Goal: Task Accomplishment & Management: Use online tool/utility

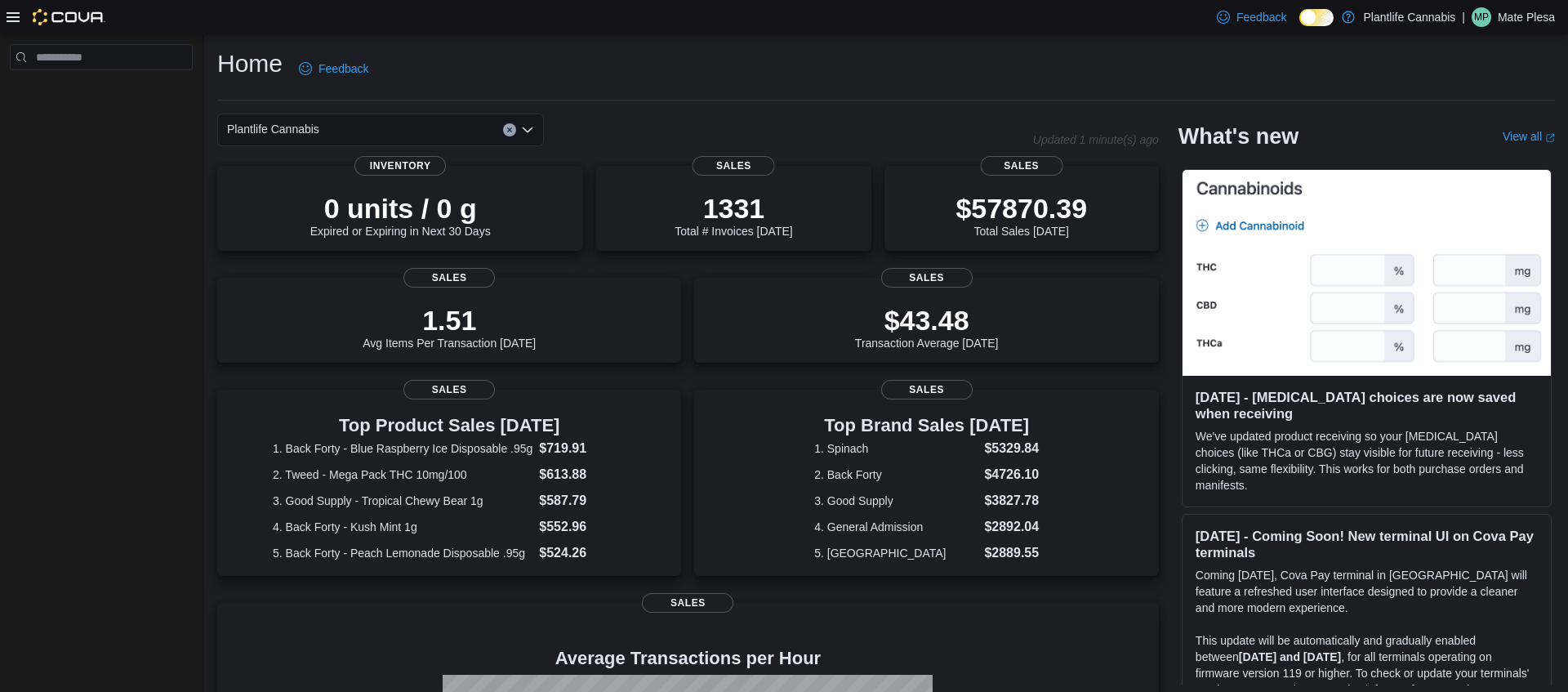
click at [10, 24] on div at bounding box center [55, 17] width 99 height 16
click at [11, 21] on icon at bounding box center [13, 17] width 13 height 10
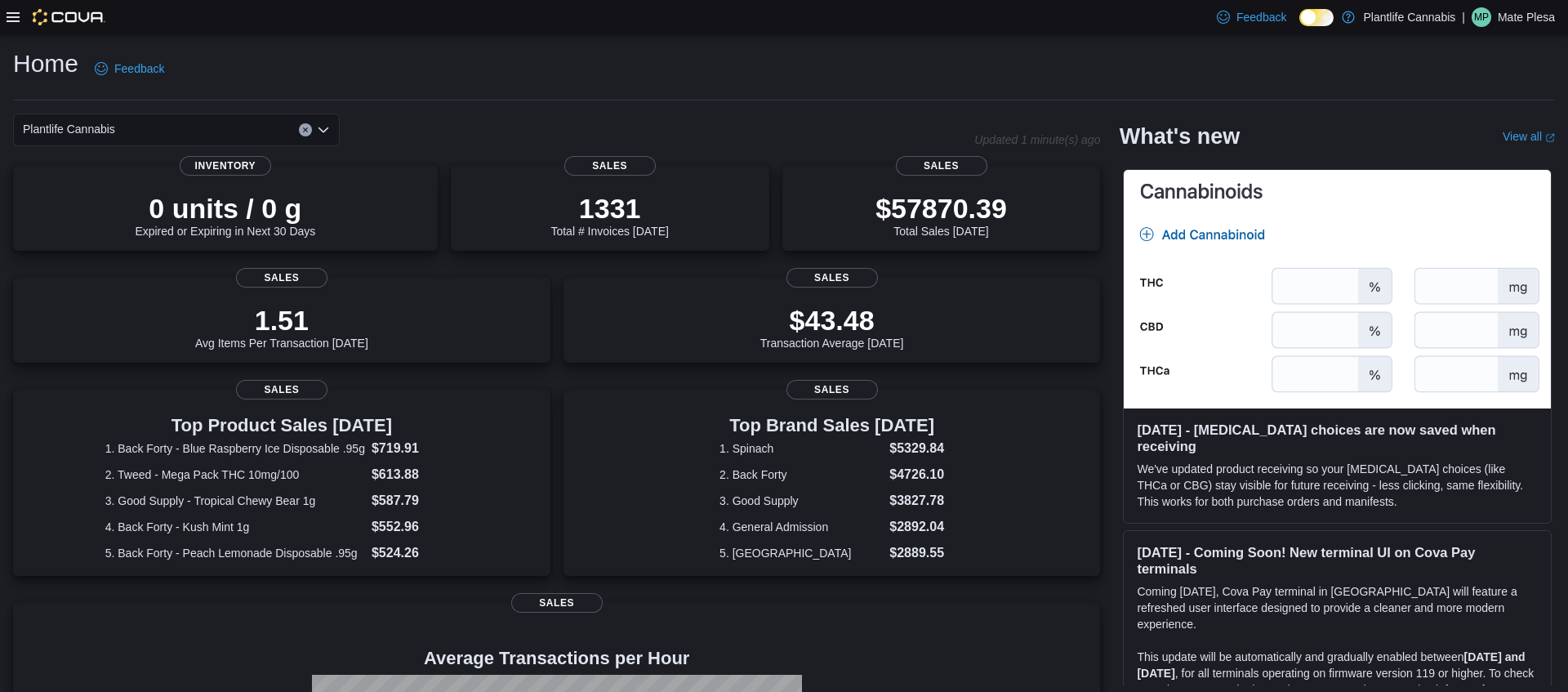
click at [11, 21] on icon at bounding box center [13, 17] width 13 height 10
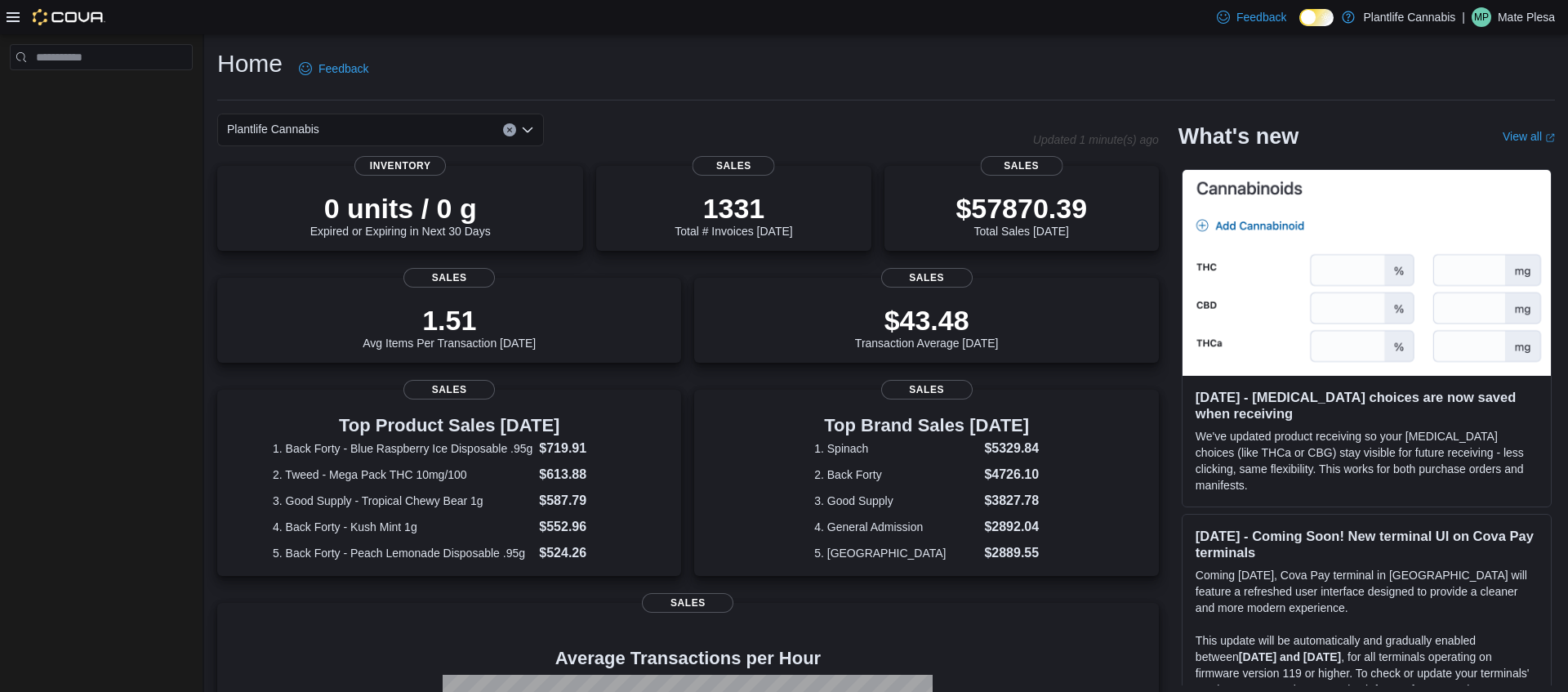
click at [13, 16] on icon at bounding box center [13, 17] width 13 height 10
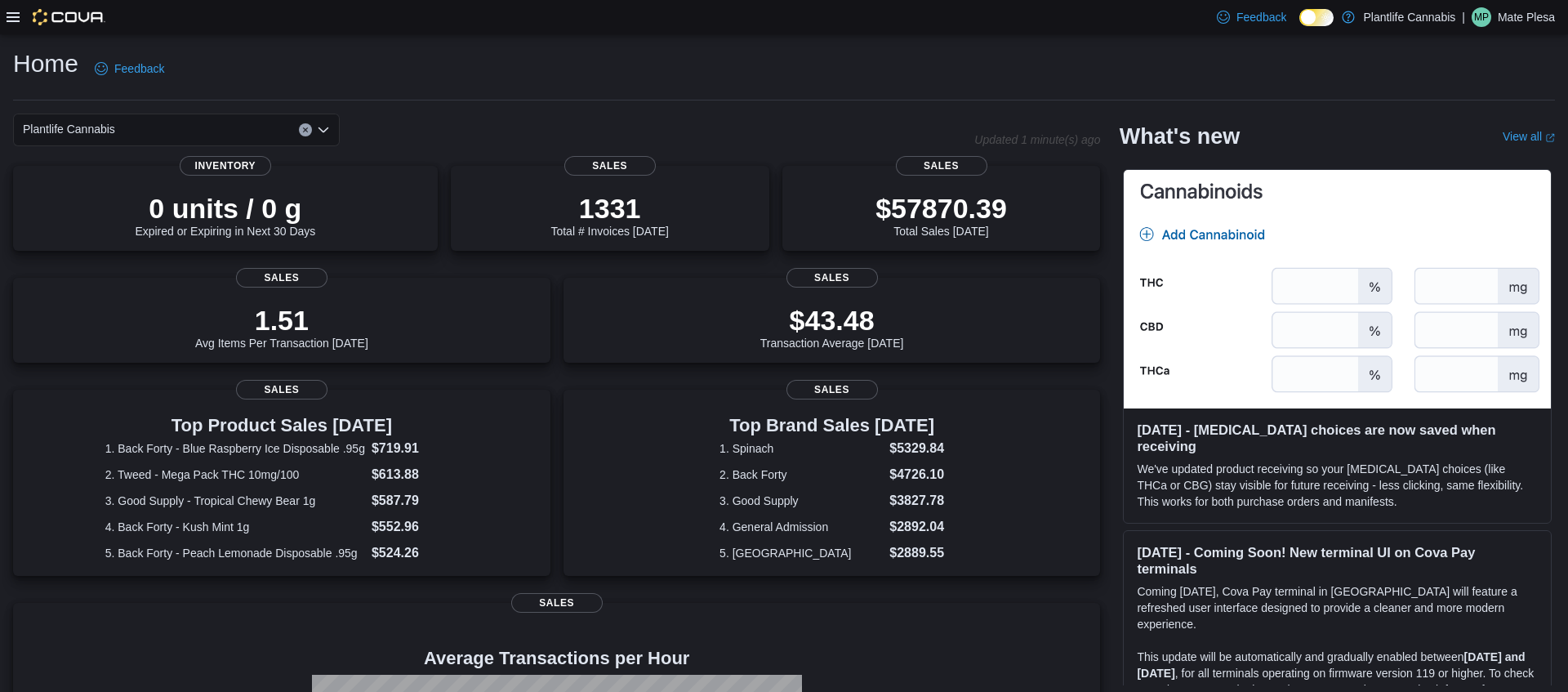
click at [13, 16] on icon at bounding box center [13, 17] width 13 height 10
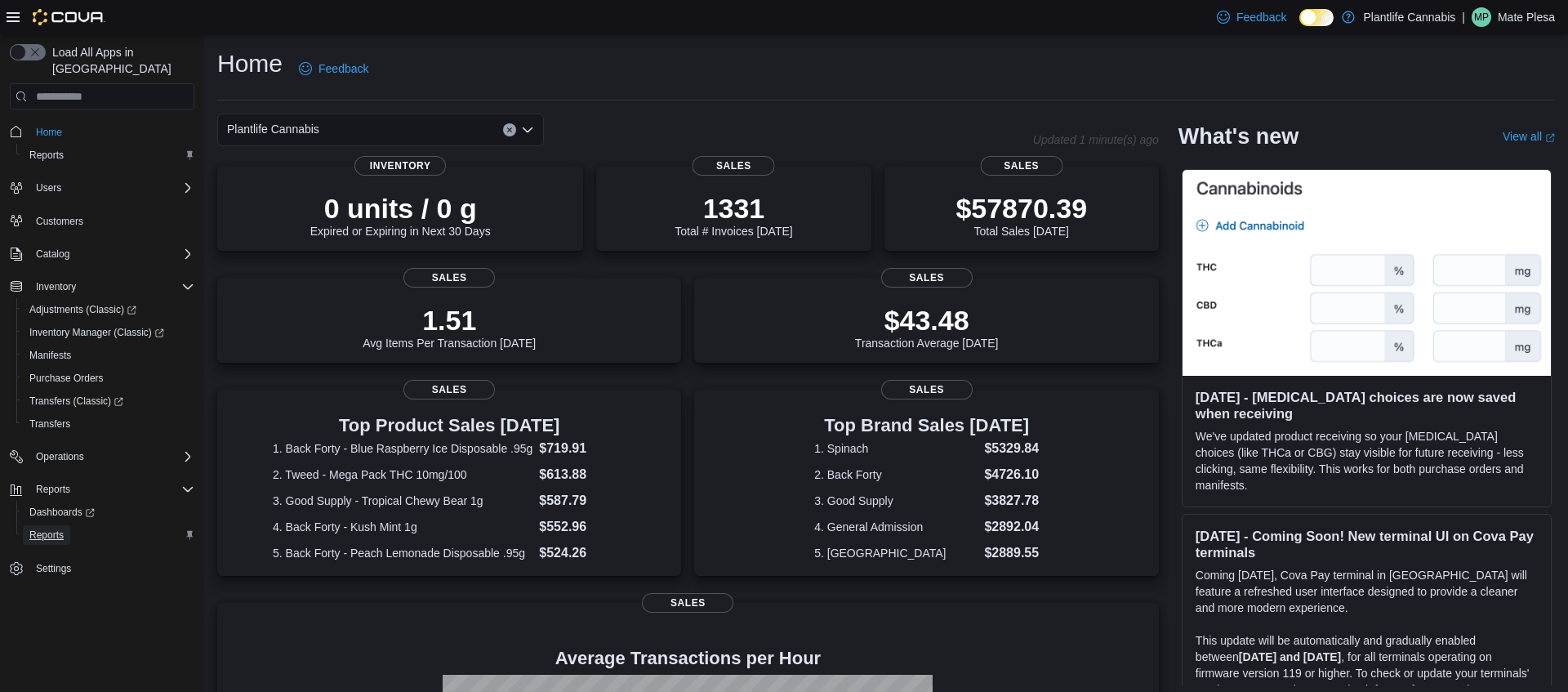
click at [48, 525] on span "Reports" at bounding box center [46, 535] width 34 height 20
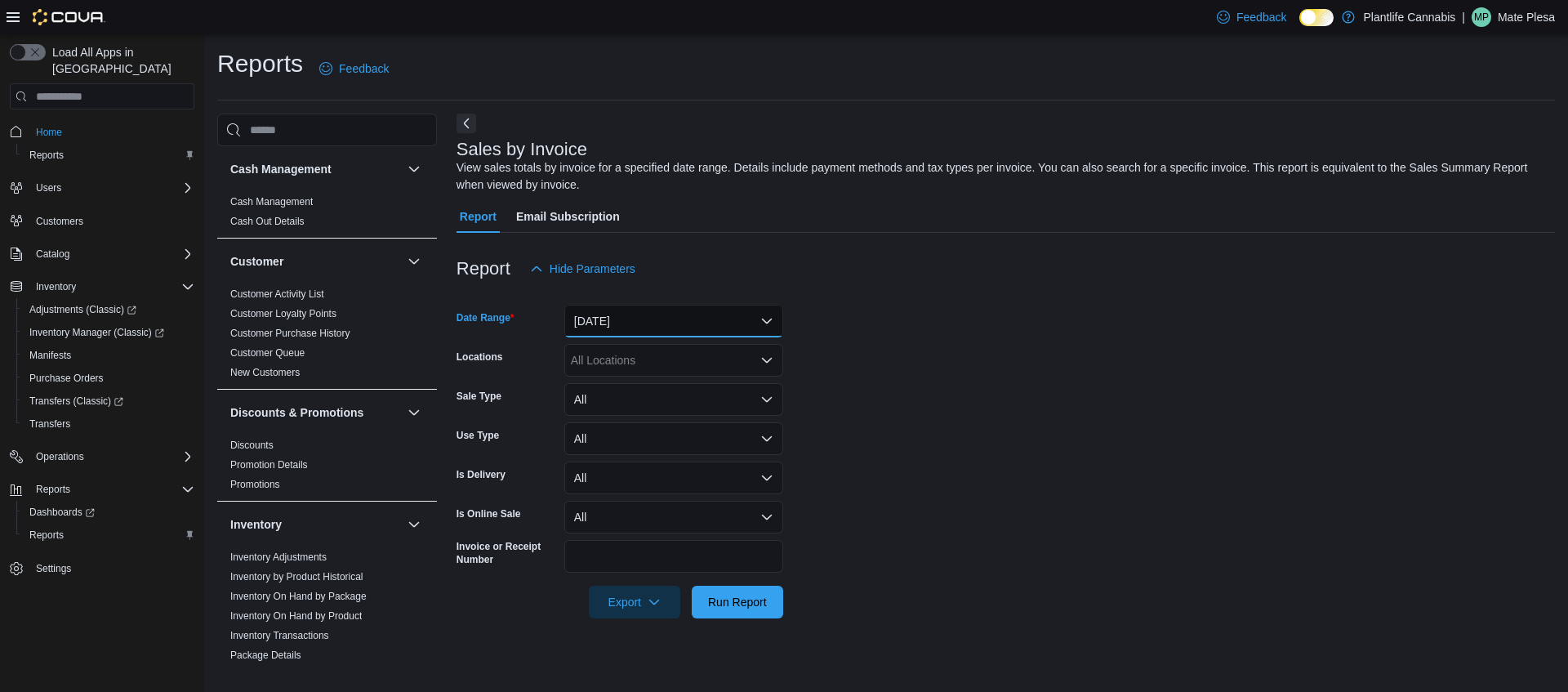
click at [707, 321] on button "[DATE]" at bounding box center [674, 321] width 219 height 33
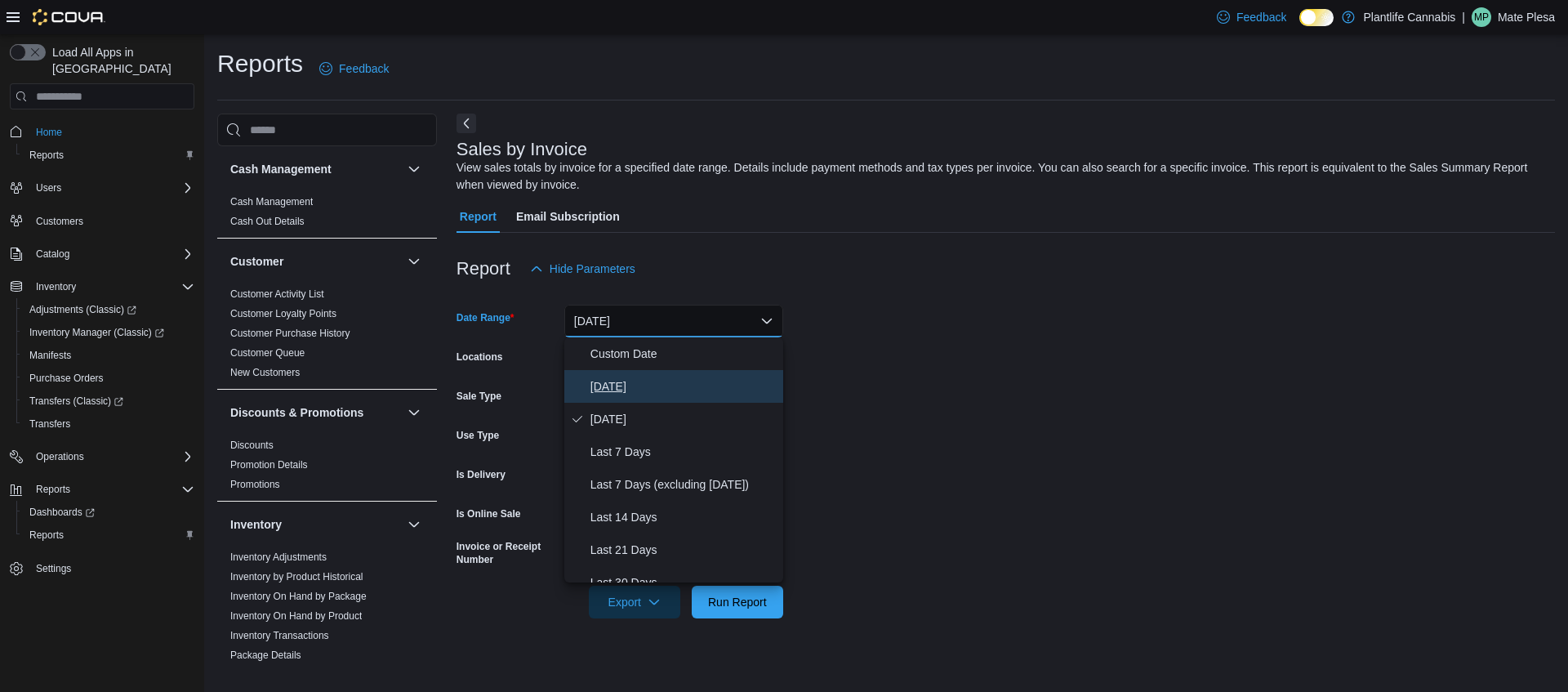
click at [638, 385] on span "[DATE]" at bounding box center [684, 387] width 187 height 20
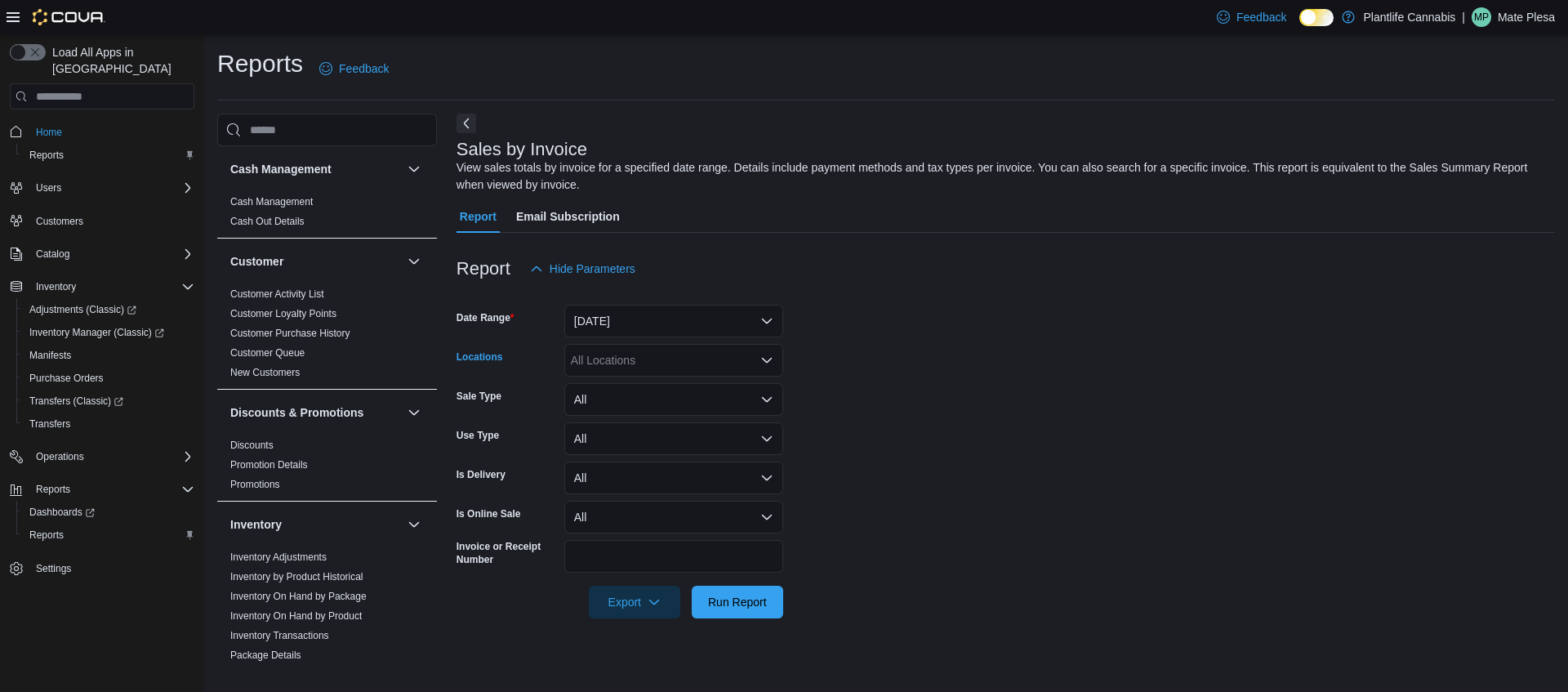
click at [632, 366] on div "All Locations" at bounding box center [674, 360] width 219 height 33
type input "*******"
click at [617, 381] on span "Chestermere" at bounding box center [640, 388] width 66 height 16
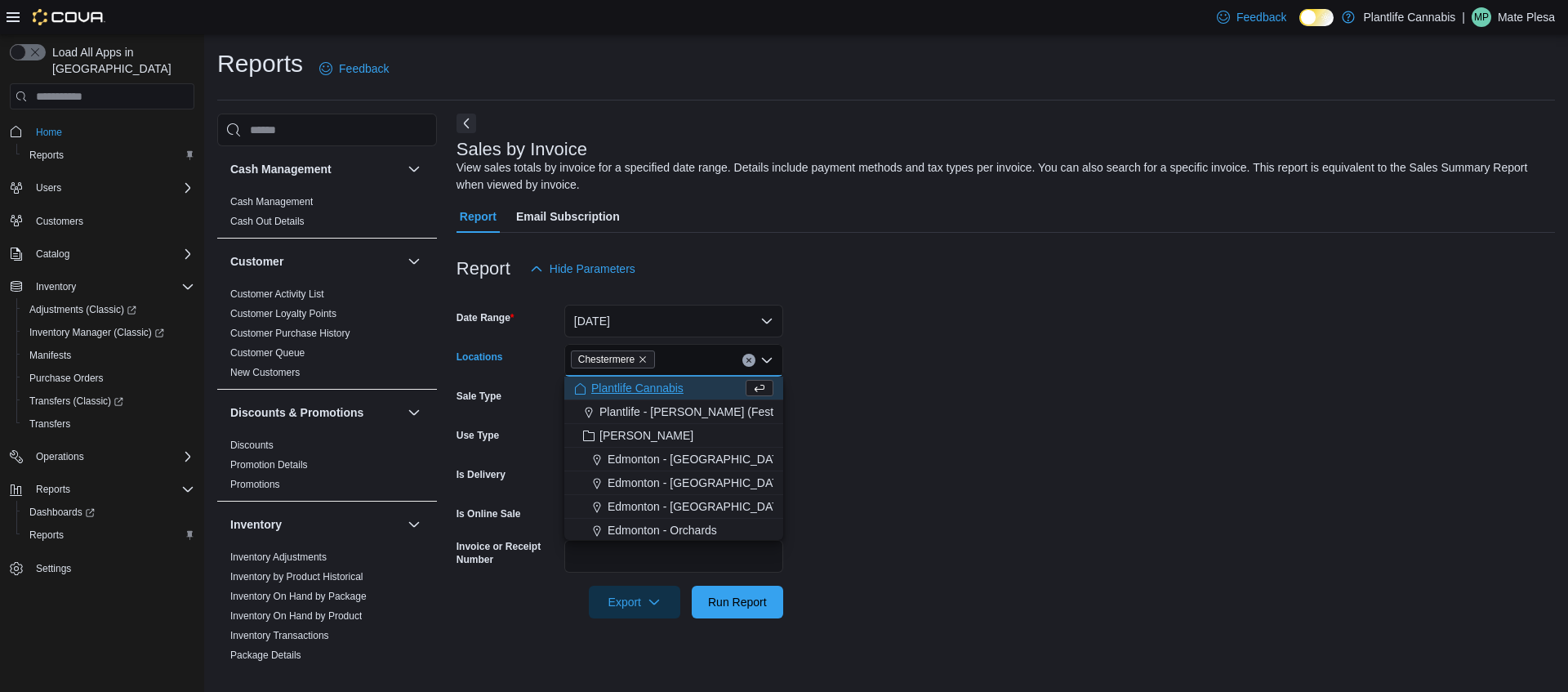
drag, startPoint x: 968, startPoint y: 553, endPoint x: 909, endPoint y: 546, distance: 59.4
click at [962, 553] on form "Date Range [DATE] Locations [GEOGRAPHIC_DATA] Combo box. Selected. [GEOGRAPHIC_…" at bounding box center [1005, 452] width 1099 height 333
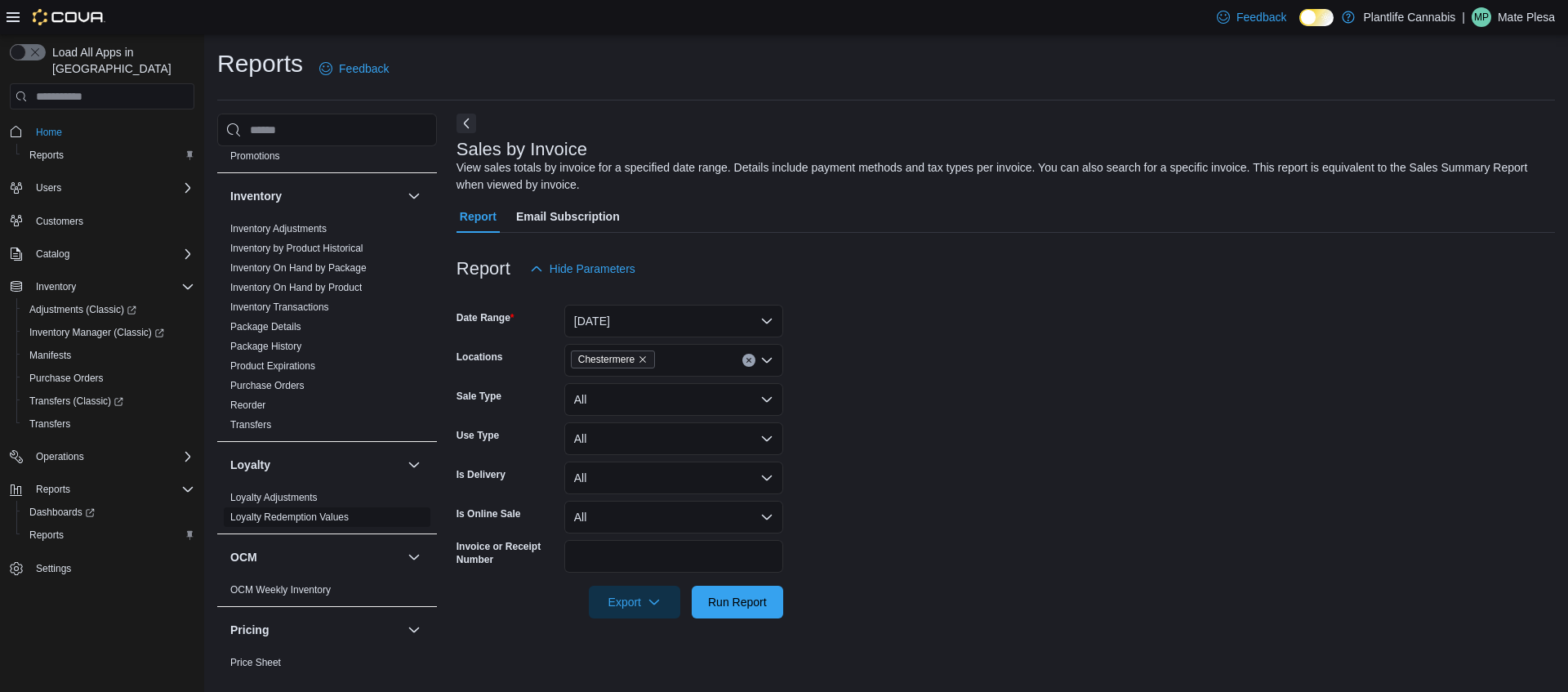
scroll to position [825, 0]
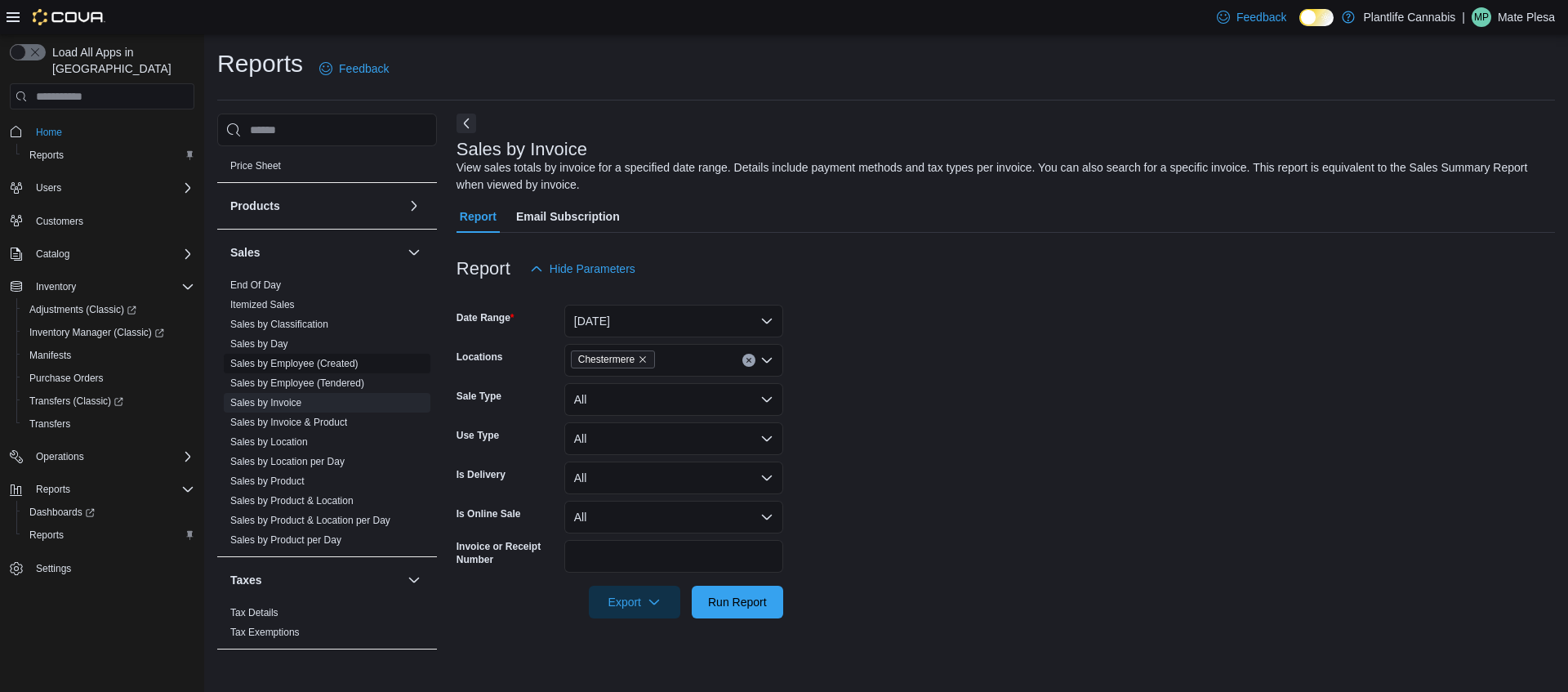
click at [310, 358] on link "Sales by Employee (Created)" at bounding box center [294, 363] width 129 height 12
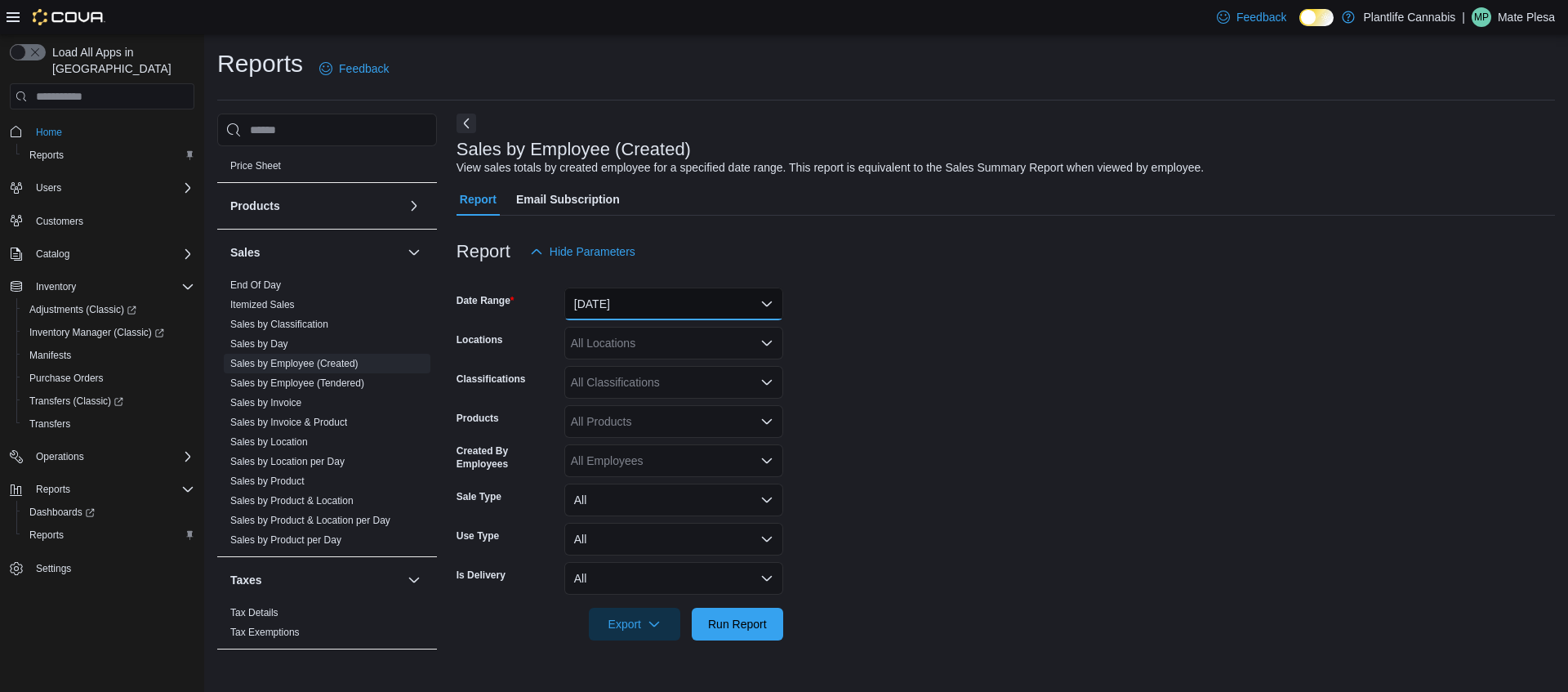
click at [687, 302] on button "[DATE]" at bounding box center [674, 303] width 219 height 33
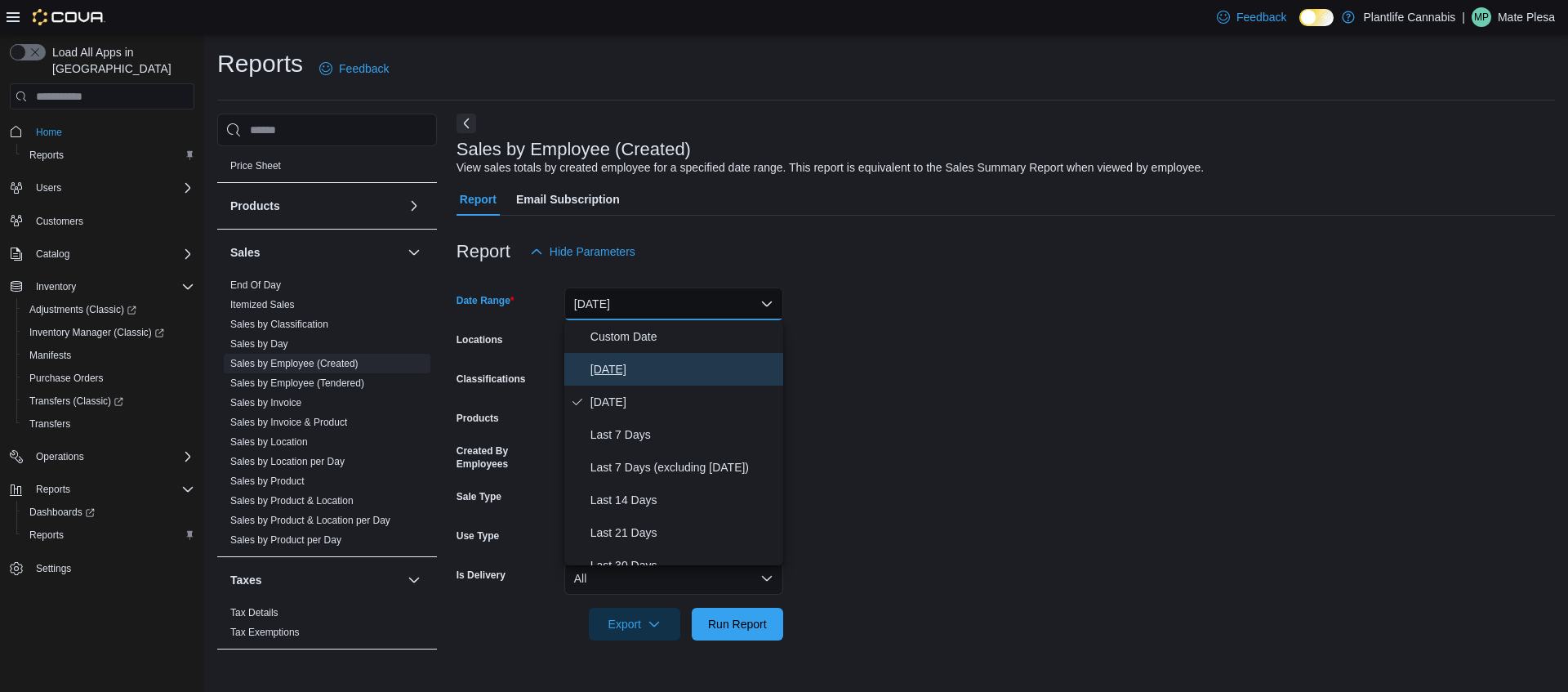
click at [609, 365] on span "[DATE]" at bounding box center [684, 370] width 187 height 20
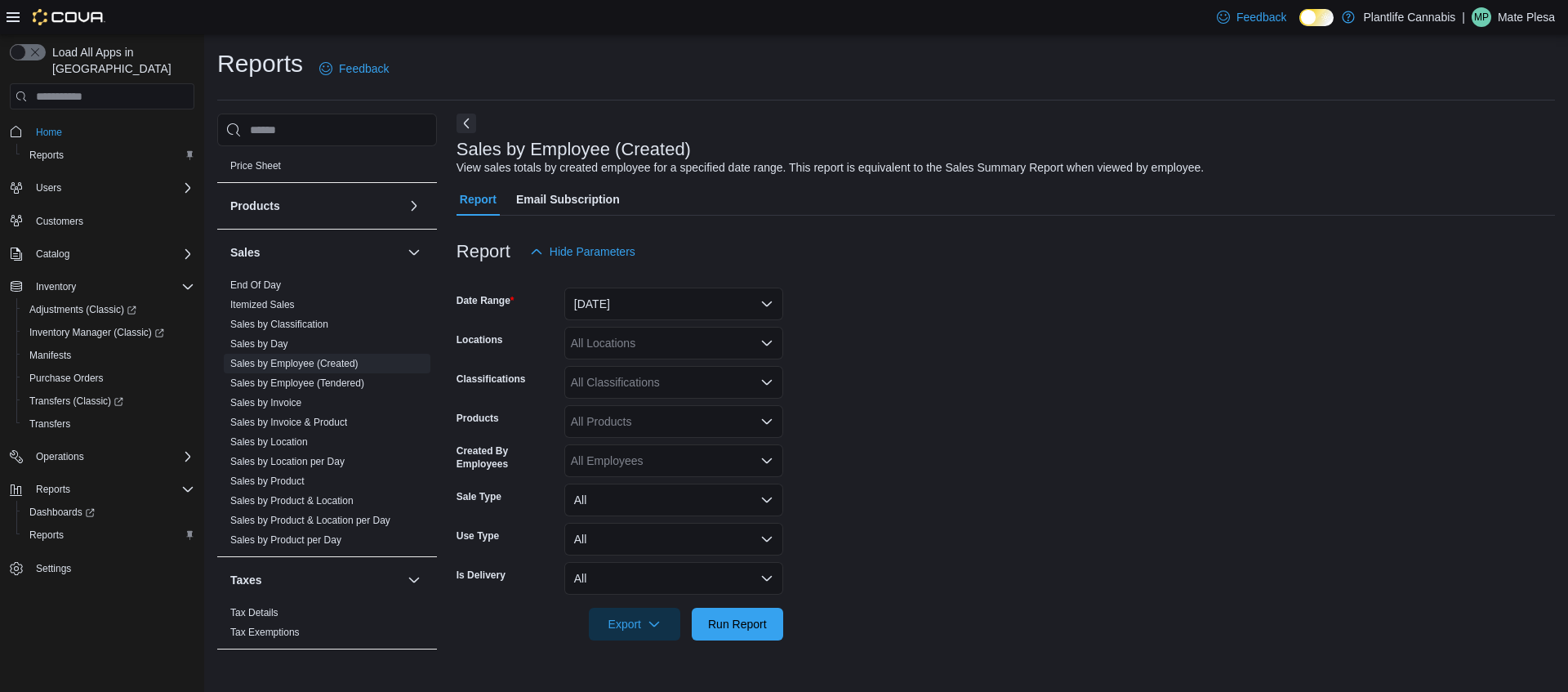
click at [620, 343] on div "All Locations" at bounding box center [674, 343] width 219 height 33
type input "*****"
click at [623, 370] on span "Chestermere" at bounding box center [640, 370] width 66 height 16
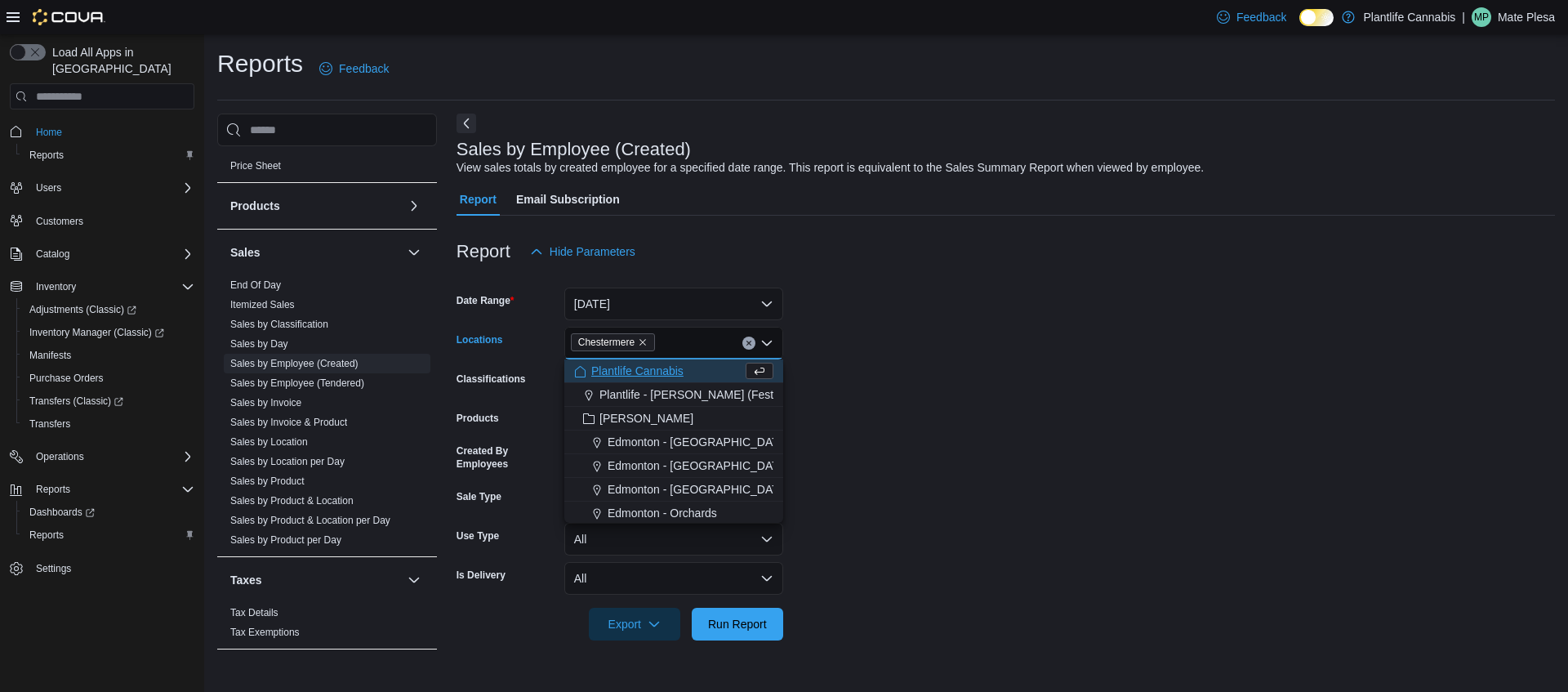
click at [894, 537] on form "Date Range [DATE] Locations [GEOGRAPHIC_DATA] Combo box. Selected. [GEOGRAPHIC_…" at bounding box center [1005, 454] width 1099 height 372
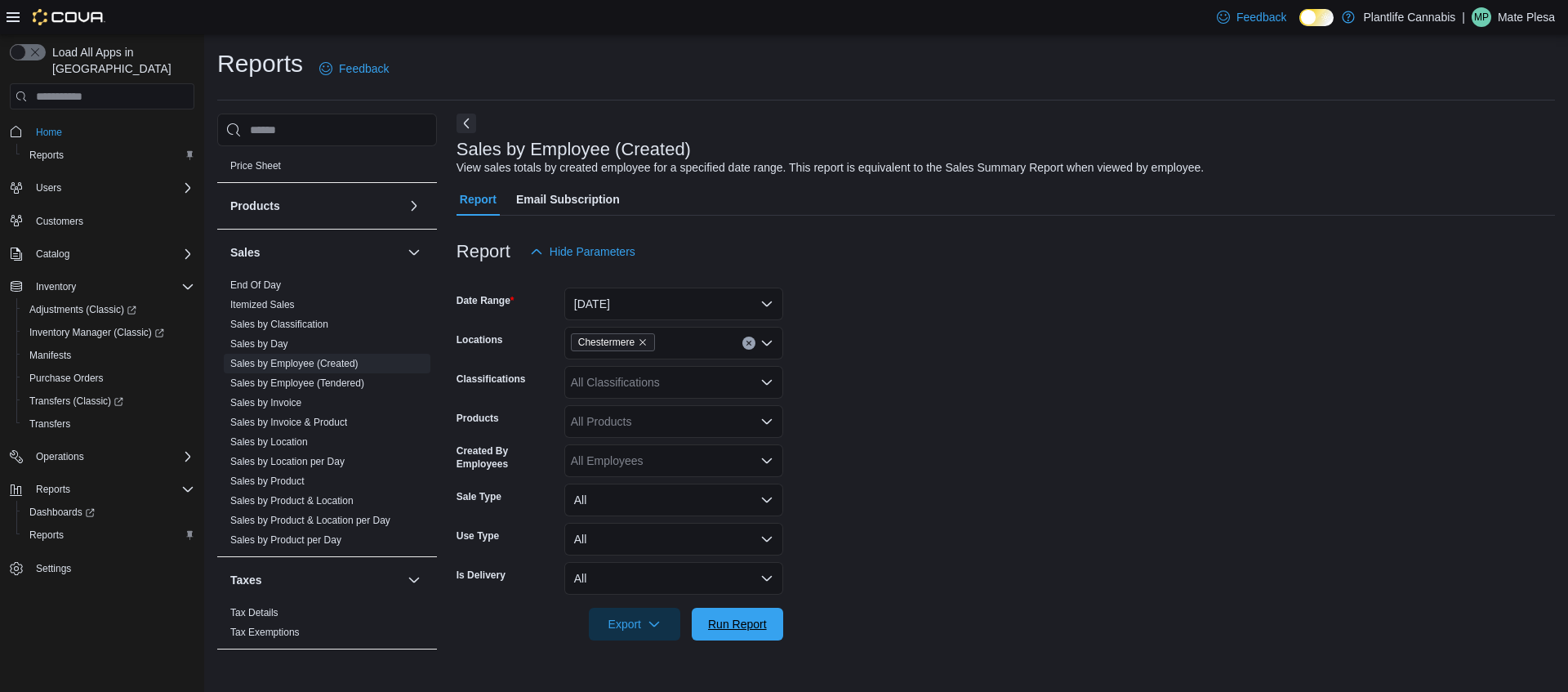
drag, startPoint x: 736, startPoint y: 608, endPoint x: 913, endPoint y: 575, distance: 180.0
click at [736, 608] on span "Run Report" at bounding box center [737, 624] width 72 height 33
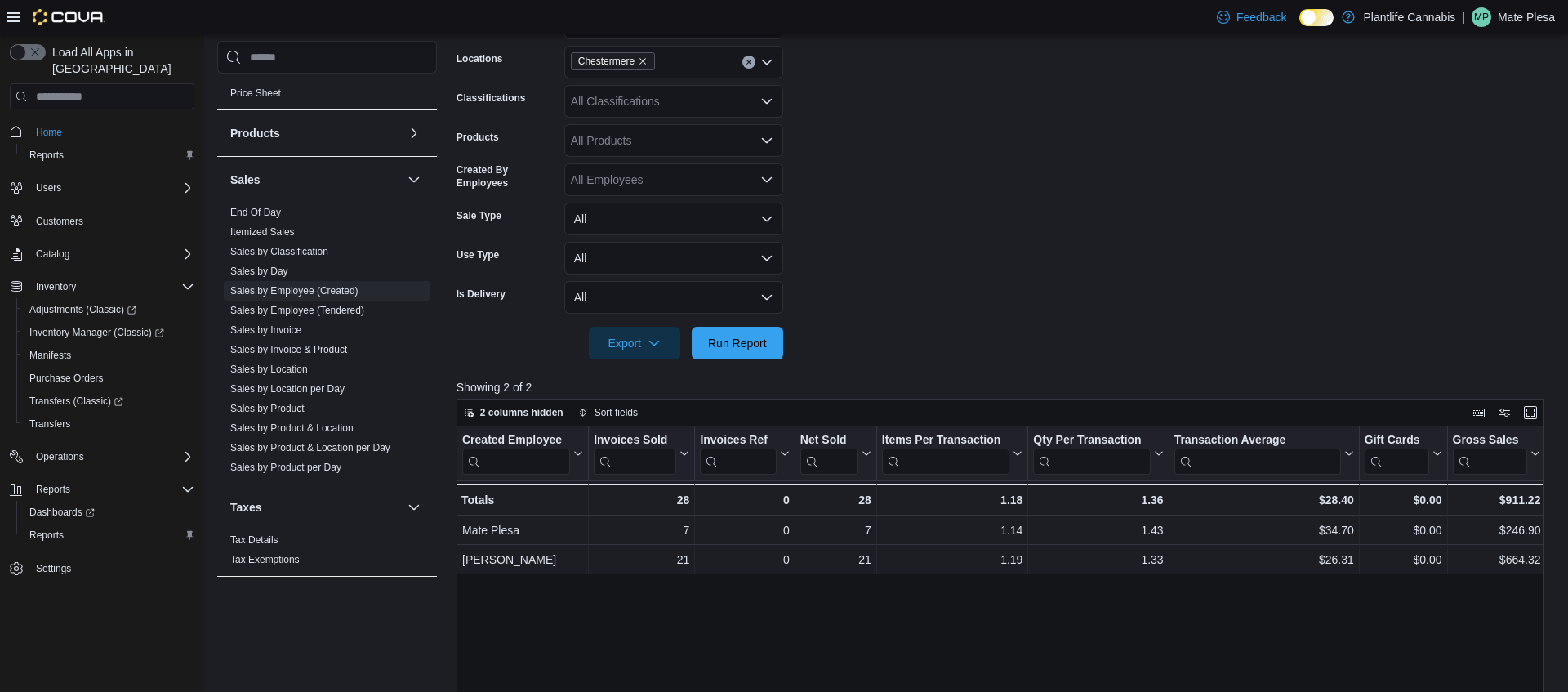
scroll to position [282, 0]
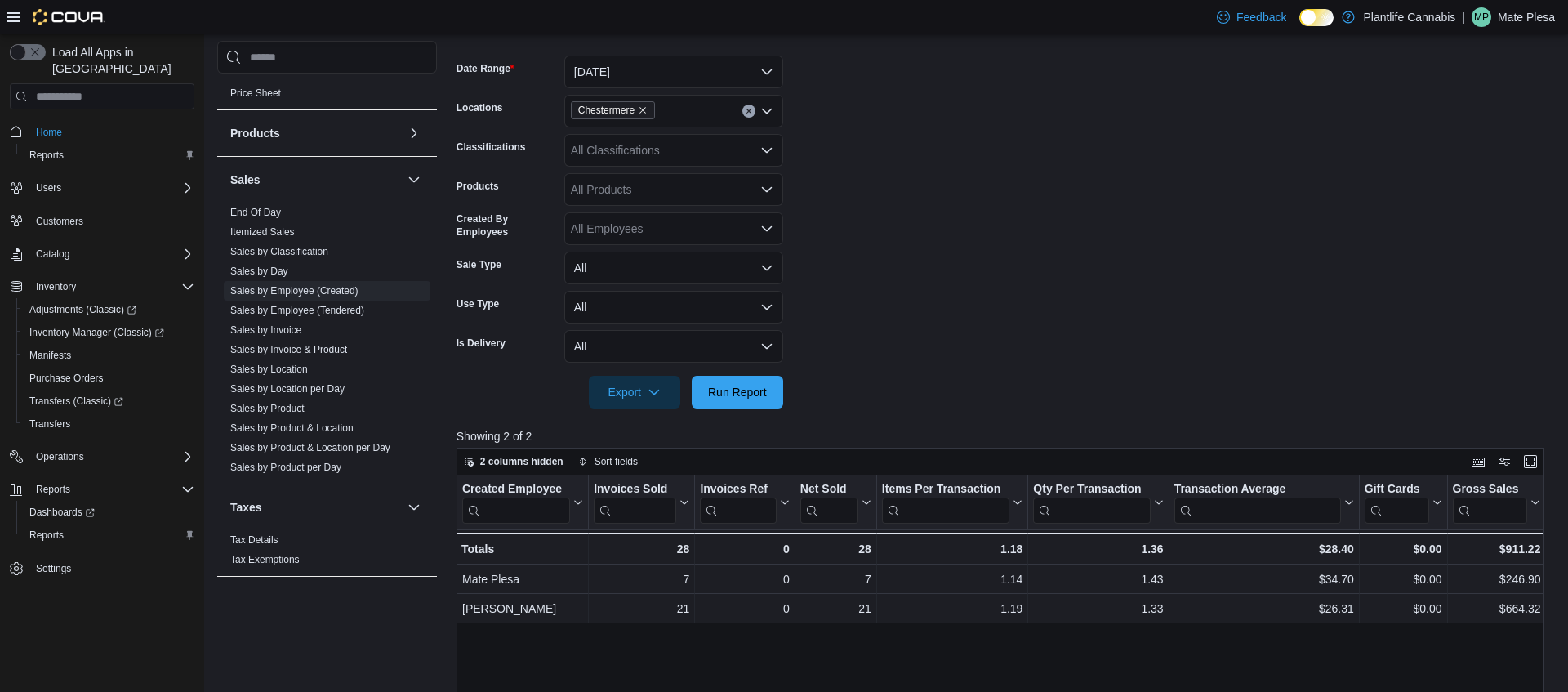
click at [594, 93] on form "Date Range [DATE] Locations [GEOGRAPHIC_DATA] Classifications All Classificatio…" at bounding box center [1005, 222] width 1099 height 372
click at [590, 72] on button "[DATE]" at bounding box center [674, 71] width 219 height 33
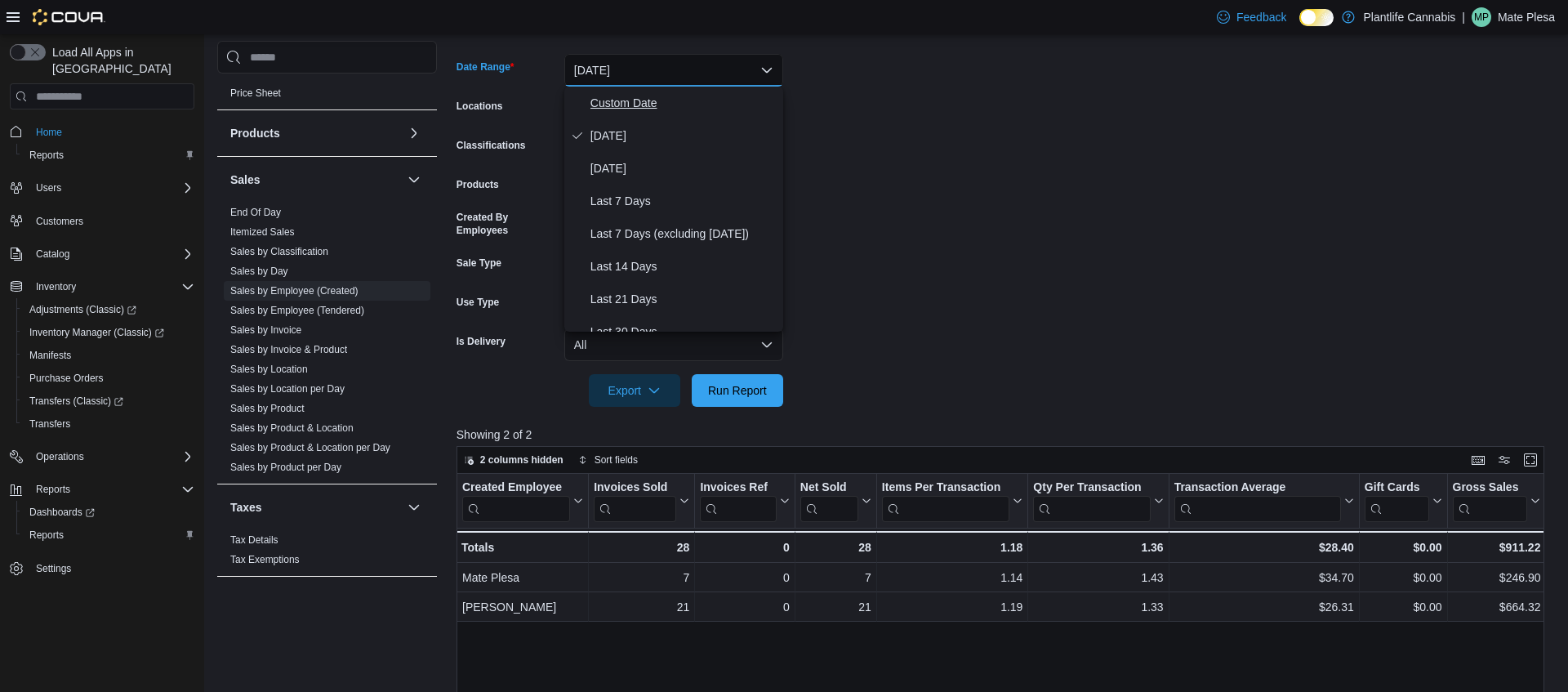
scroll to position [237, 0]
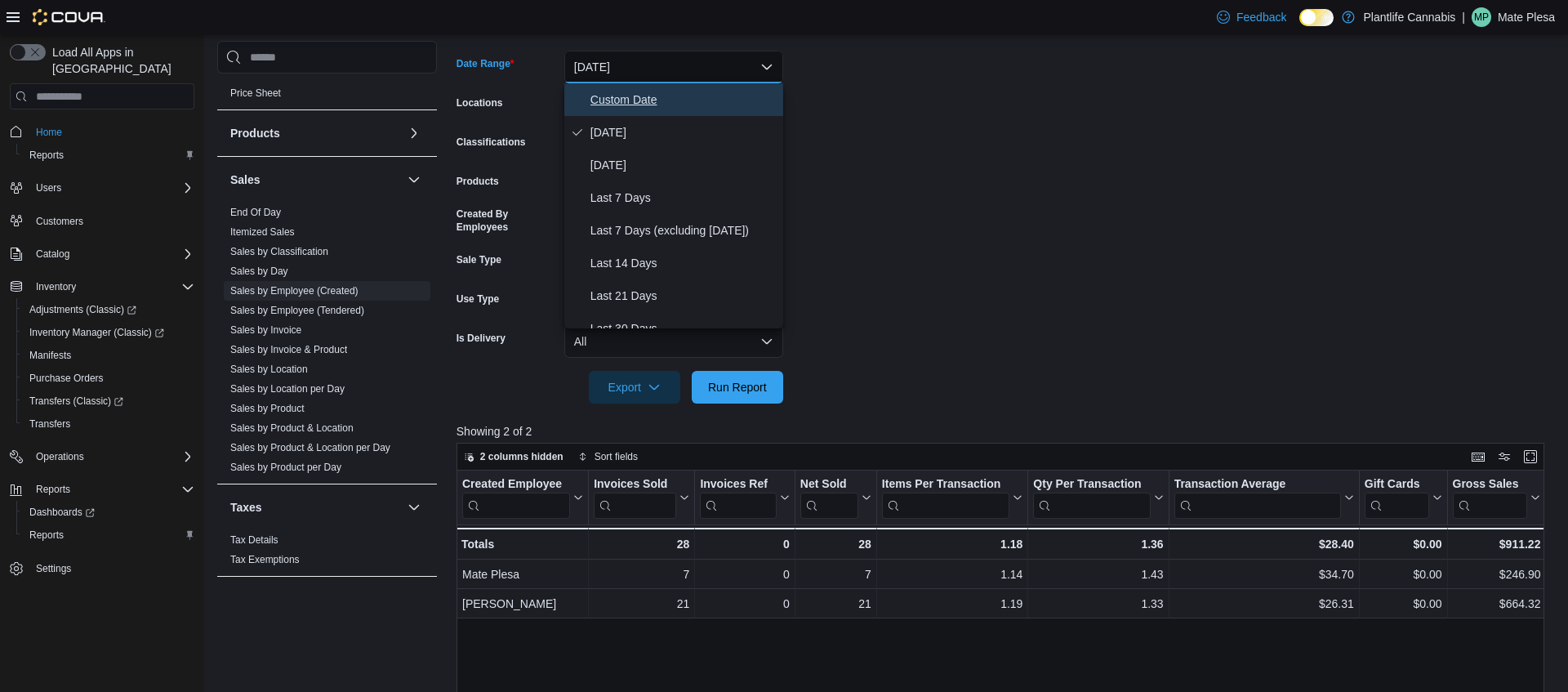
click at [598, 104] on span "Custom Date" at bounding box center [684, 100] width 187 height 20
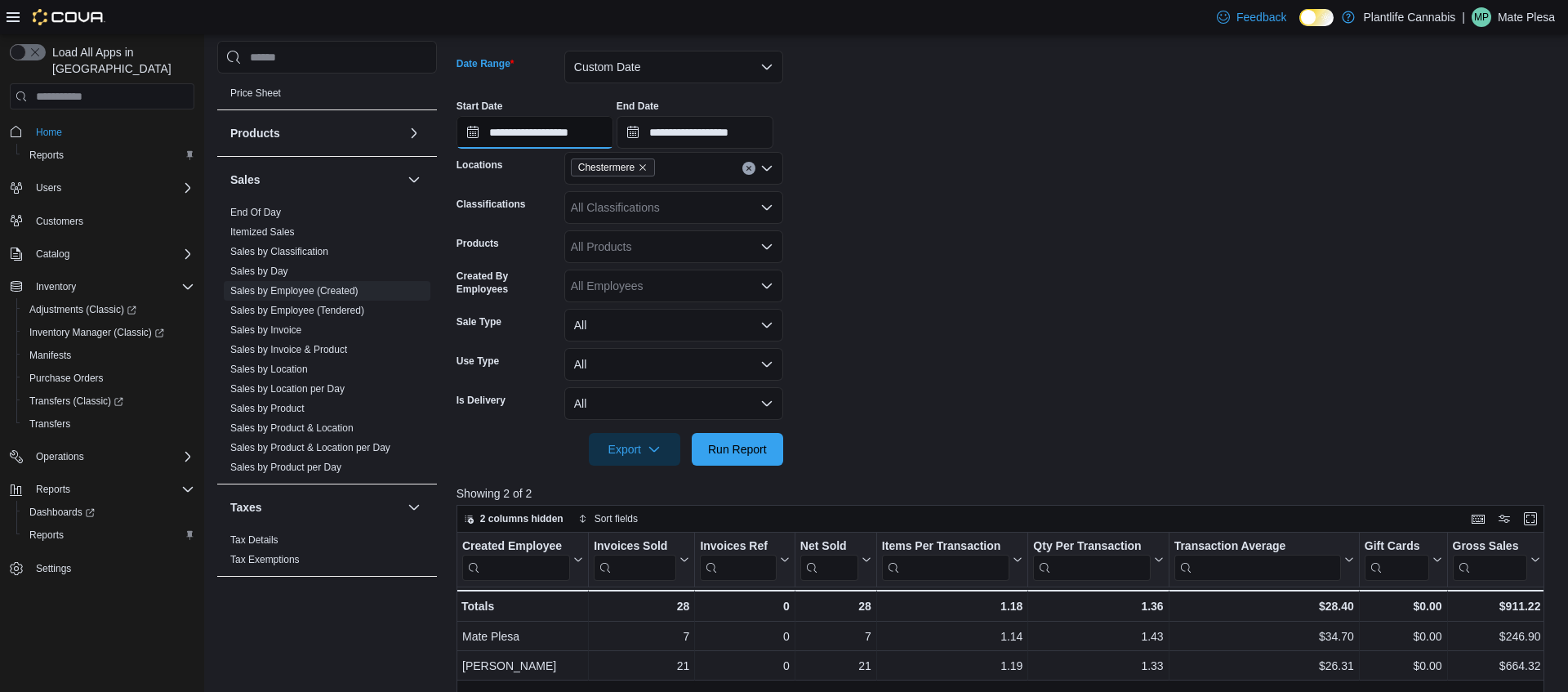
click at [589, 130] on input "**********" at bounding box center [534, 132] width 157 height 33
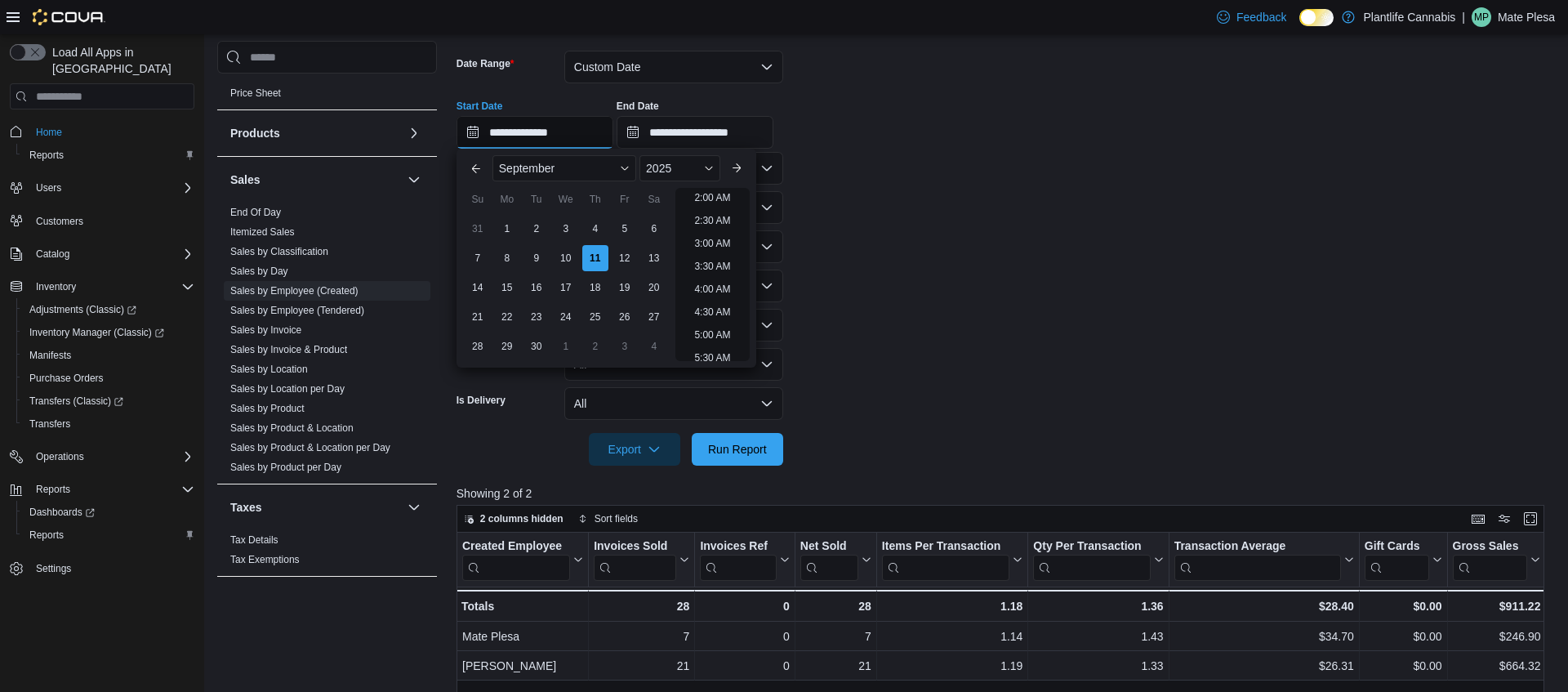
scroll to position [490, 0]
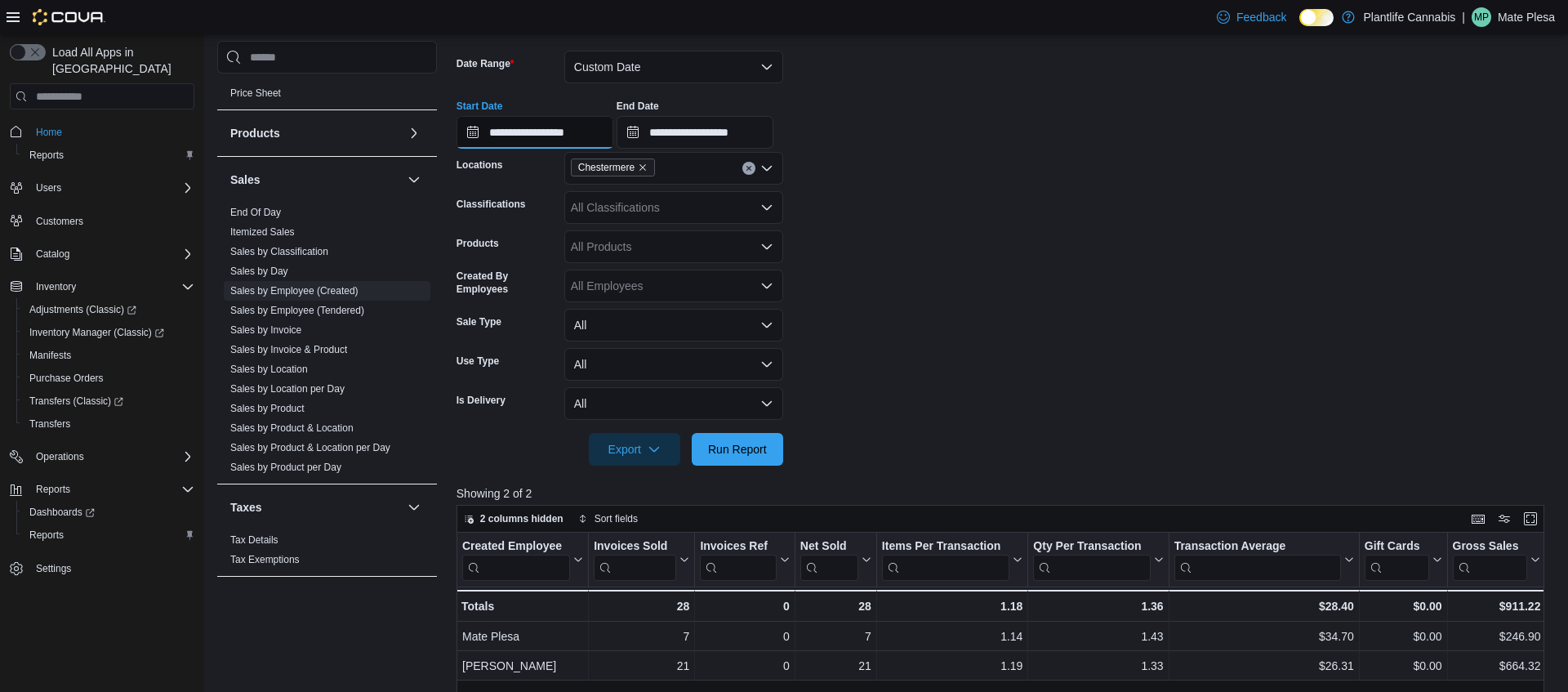
type input "**********"
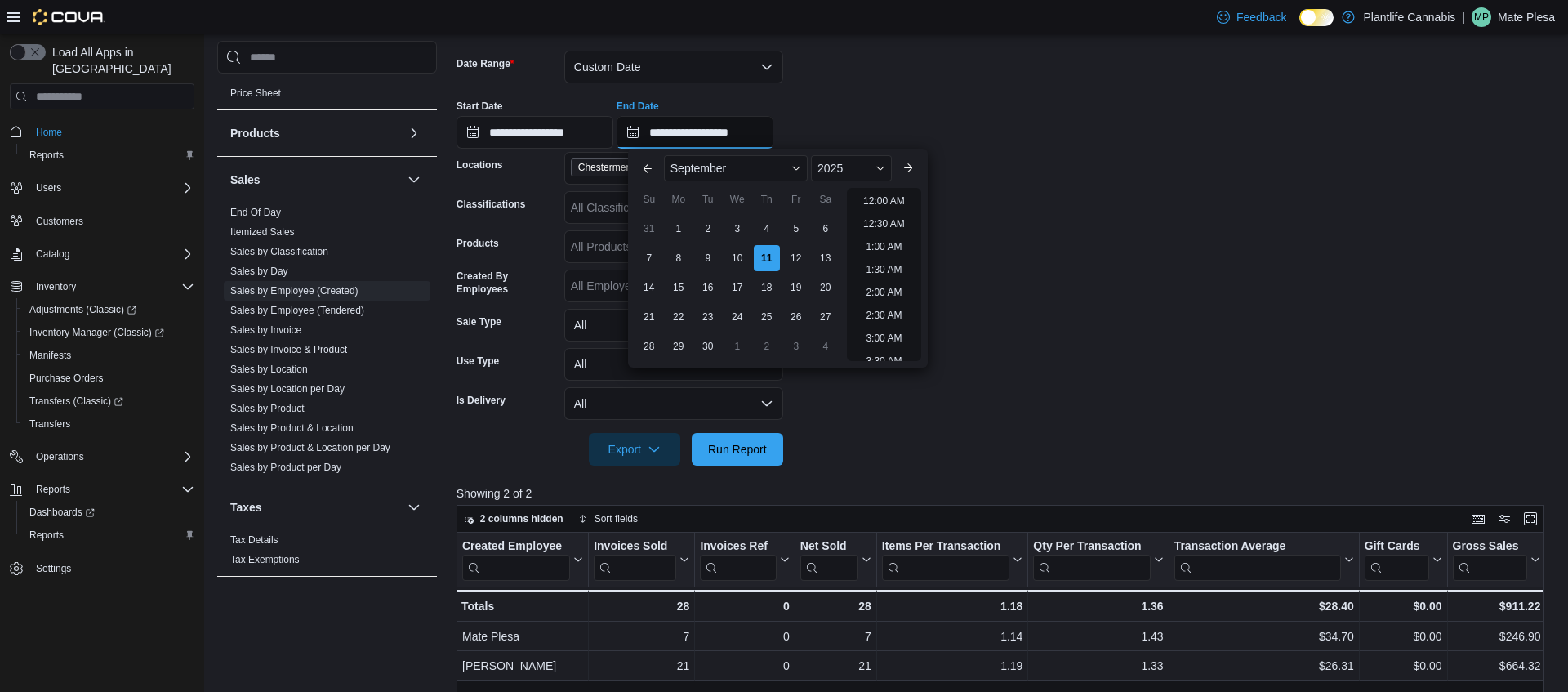
click at [752, 132] on input "**********" at bounding box center [695, 132] width 157 height 33
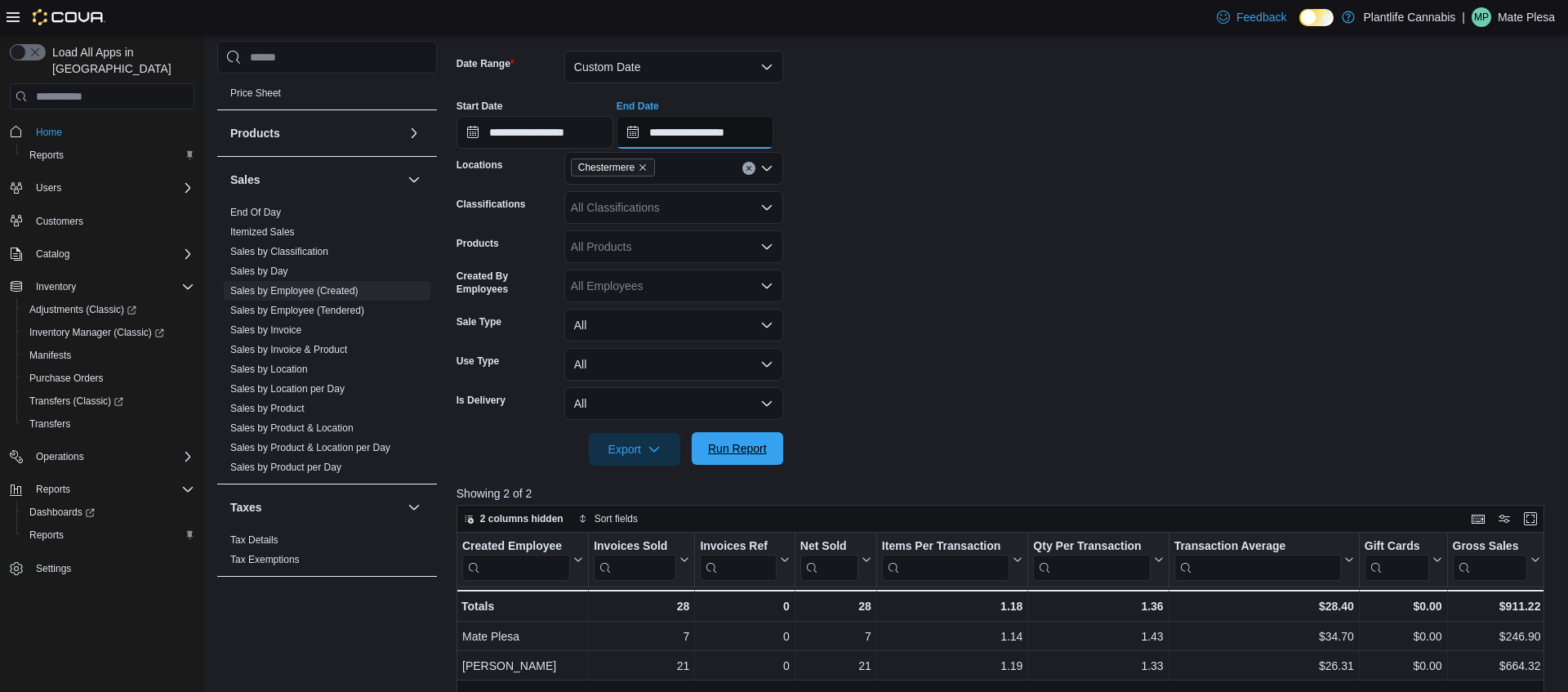
type input "**********"
click at [743, 456] on span "Run Report" at bounding box center [737, 448] width 59 height 16
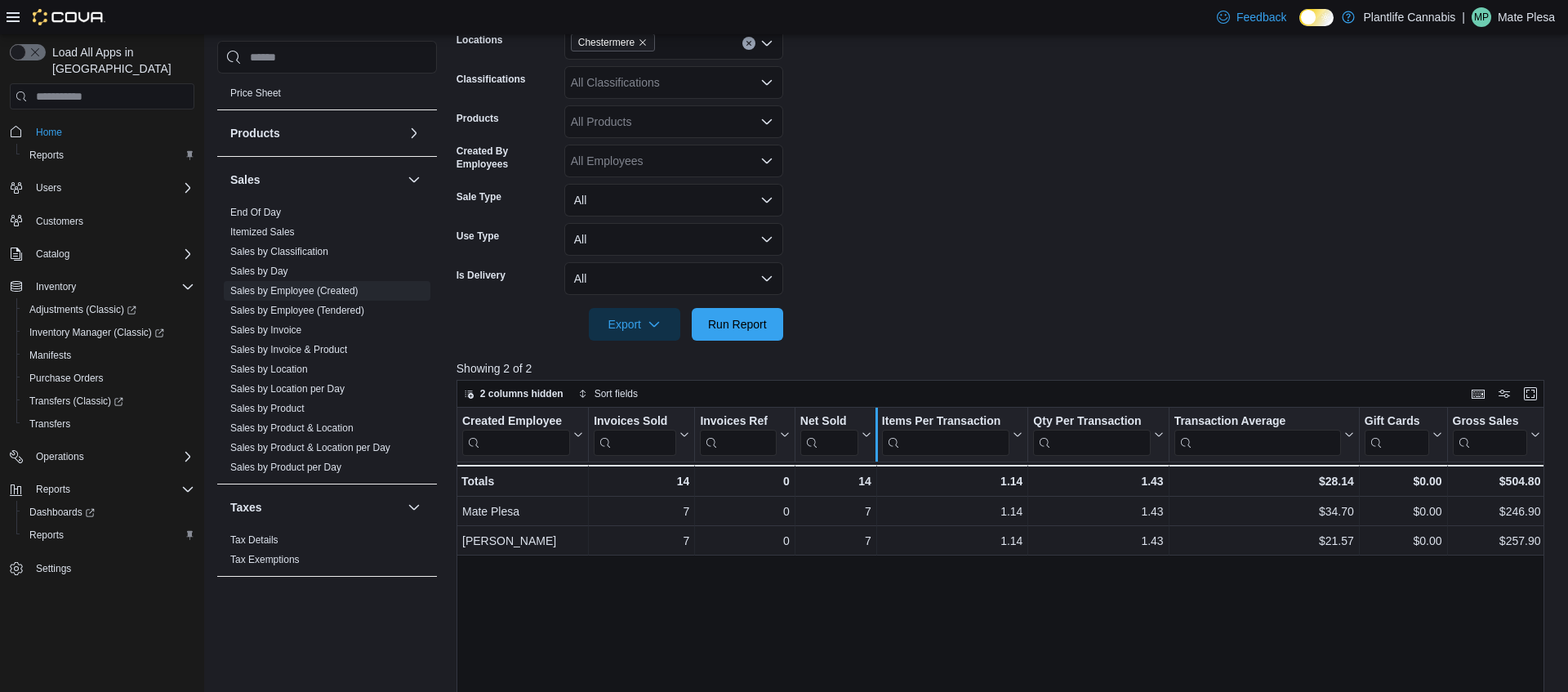
scroll to position [389, 0]
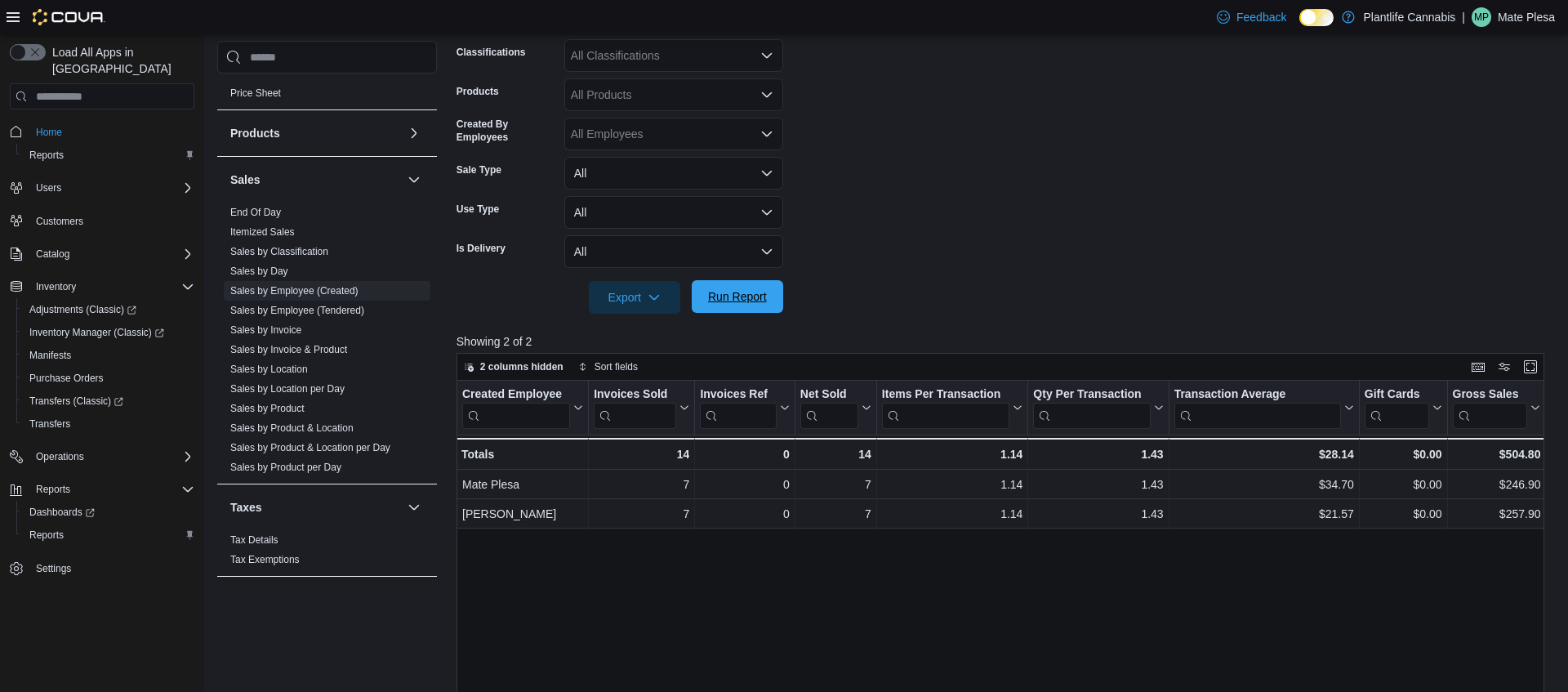
click at [736, 300] on span "Run Report" at bounding box center [737, 296] width 59 height 16
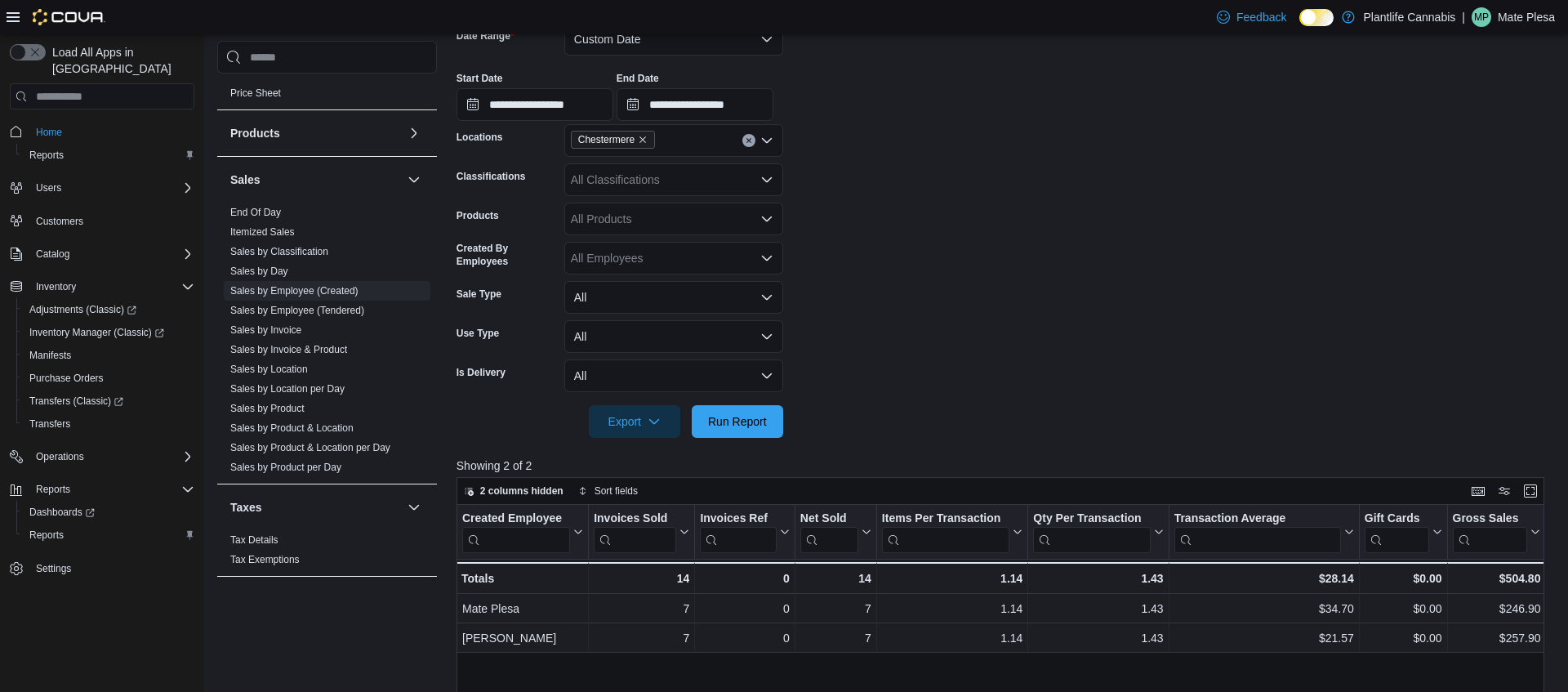
scroll to position [0, 0]
